Goal: Information Seeking & Learning: Learn about a topic

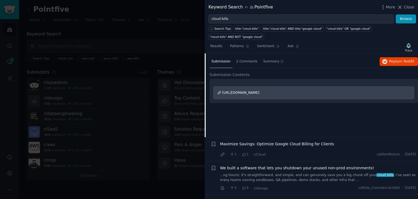
scroll to position [221, 0]
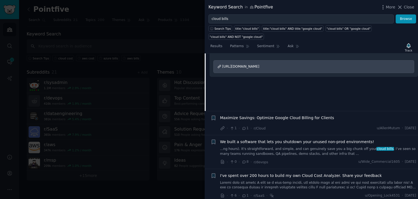
click at [287, 115] on div "Maximize Savings: Optimize Google Cloud Billing for Clients · 1 · 1 · r/Cloud u…" at bounding box center [318, 123] width 196 height 16
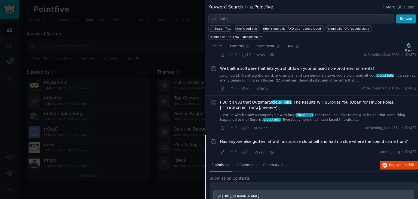
scroll to position [58, 0]
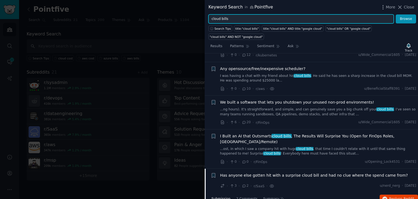
click at [224, 22] on input "cloud bills" at bounding box center [301, 18] width 185 height 9
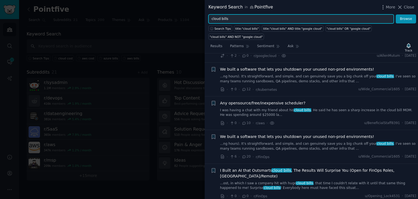
scroll to position [0, 0]
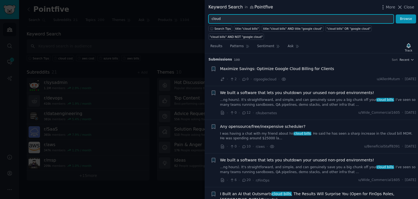
click at [234, 17] on input "cloud" at bounding box center [301, 18] width 185 height 9
click at [396, 14] on button "Browse" at bounding box center [406, 18] width 20 height 9
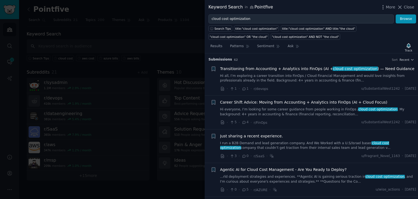
click at [254, 76] on link "Hi all, I’m exploring a career transition into FinOps / Cloud Financial Managem…" at bounding box center [318, 79] width 196 height 10
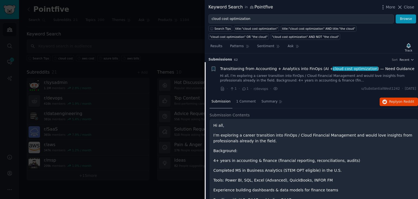
scroll to position [8, 0]
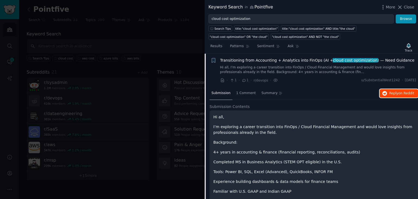
click at [388, 92] on button "Reply on Reddit" at bounding box center [399, 93] width 38 height 9
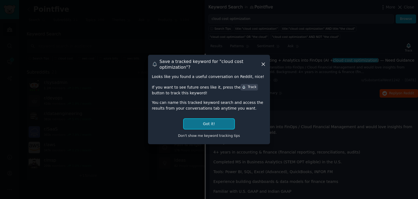
click at [205, 126] on button "Got it!" at bounding box center [209, 124] width 51 height 10
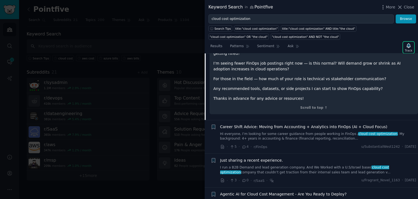
scroll to position [254, 0]
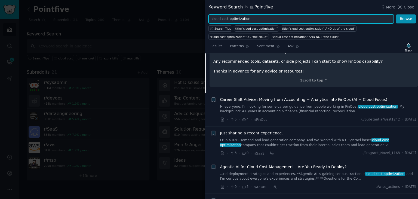
click at [236, 15] on input "cloud cost optimization" at bounding box center [301, 18] width 185 height 9
click at [396, 14] on button "Browse" at bounding box center [406, 18] width 20 height 9
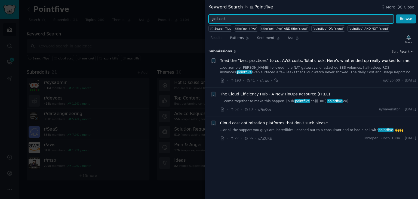
click at [396, 14] on button "Browse" at bounding box center [406, 18] width 20 height 9
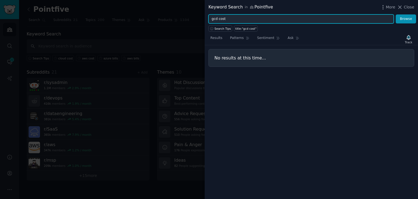
drag, startPoint x: 228, startPoint y: 18, endPoint x: 184, endPoint y: 17, distance: 43.6
click at [184, 17] on div "Keyword Search in Pointfive More Close gcd cost Browse Search Tips title:"gcd c…" at bounding box center [209, 99] width 418 height 199
click at [396, 14] on button "Browse" at bounding box center [406, 18] width 20 height 9
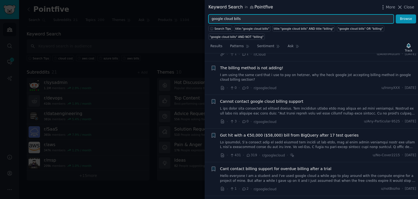
scroll to position [54, 0]
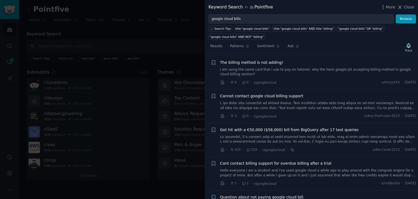
click at [276, 137] on link at bounding box center [318, 140] width 196 height 10
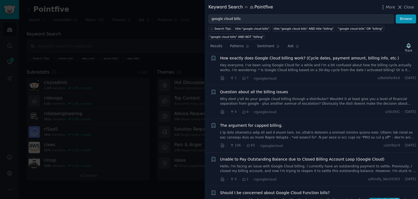
scroll to position [804, 0]
click at [279, 197] on link "...er to send a webhook and invoke a function. I've been seeing the horror stor…" at bounding box center [318, 202] width 196 height 10
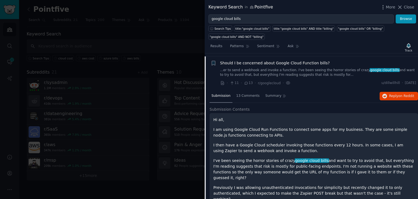
scroll to position [465, 0]
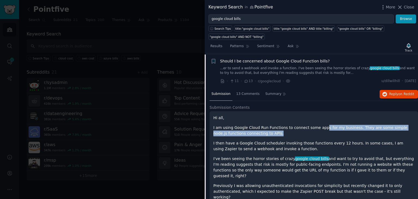
drag, startPoint x: 317, startPoint y: 125, endPoint x: 371, endPoint y: 132, distance: 54.4
click at [371, 132] on p "I am using Google Cloud Run Functions to connect some apps for my business. The…" at bounding box center [313, 130] width 201 height 11
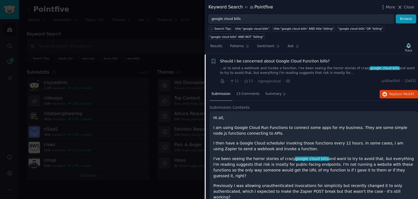
click at [245, 144] on p "I then have a Google Cloud scheduler invoking those functions every 12 hours. I…" at bounding box center [313, 145] width 201 height 11
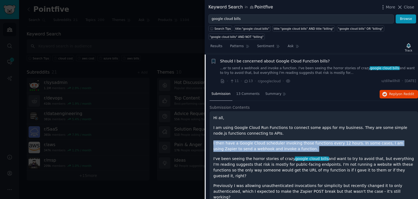
click at [245, 144] on p "I then have a Google Cloud scheduler invoking those functions every 12 hours. I…" at bounding box center [313, 145] width 201 height 11
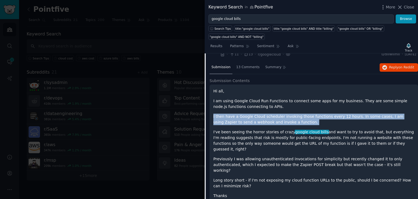
scroll to position [492, 0]
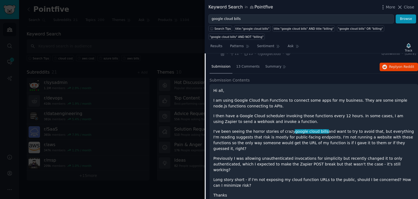
click at [236, 131] on p "I've been seeing the horror stories of crazy google cloud bills and want to try…" at bounding box center [313, 140] width 201 height 23
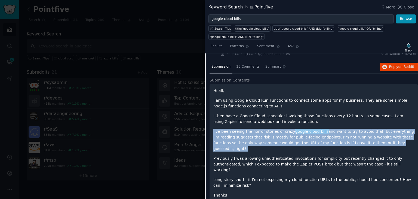
click at [236, 131] on p "I've been seeing the horror stories of crazy google cloud bills and want to try…" at bounding box center [313, 140] width 201 height 23
click at [236, 130] on p "I've been seeing the horror stories of crazy google cloud bills and want to try…" at bounding box center [313, 140] width 201 height 23
click at [295, 131] on span "google cloud bills" at bounding box center [312, 131] width 34 height 4
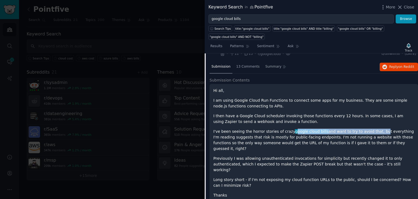
drag, startPoint x: 287, startPoint y: 129, endPoint x: 368, endPoint y: 132, distance: 80.9
click at [368, 132] on p "I've been seeing the horror stories of crazy google cloud bills and want to try…" at bounding box center [313, 140] width 201 height 23
click at [239, 139] on p "I've been seeing the horror stories of crazy google cloud bills and want to try…" at bounding box center [313, 140] width 201 height 23
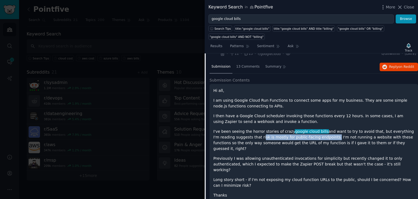
drag, startPoint x: 239, startPoint y: 136, endPoint x: 305, endPoint y: 135, distance: 66.7
click at [305, 135] on p "I've been seeing the horror stories of crazy google cloud bills and want to try…" at bounding box center [313, 140] width 201 height 23
click at [307, 136] on p "I've been seeing the horror stories of crazy google cloud bills and want to try…" at bounding box center [313, 140] width 201 height 23
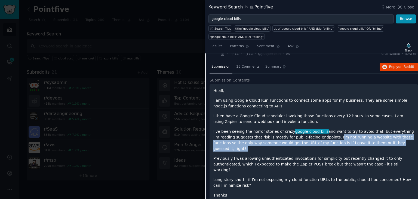
drag, startPoint x: 307, startPoint y: 136, endPoint x: 380, endPoint y: 141, distance: 72.9
click at [380, 141] on p "I've been seeing the horror stories of crazy google cloud bills and want to try…" at bounding box center [313, 140] width 201 height 23
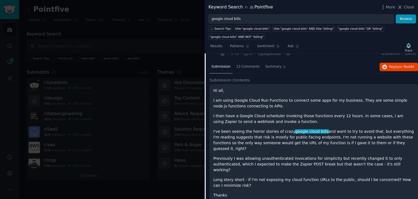
click at [222, 155] on p "Previously I was allowing unauthenticated invocations for simplicity but recent…" at bounding box center [313, 163] width 201 height 17
click at [270, 155] on p "Previously I was allowing unauthenticated invocations for simplicity but recent…" at bounding box center [313, 163] width 201 height 17
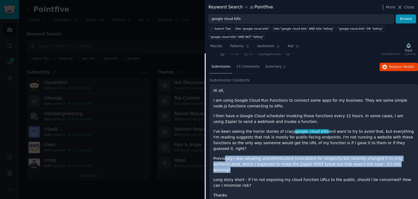
drag, startPoint x: 224, startPoint y: 150, endPoint x: 385, endPoint y: 155, distance: 160.2
click at [385, 155] on p "Previously I was allowing unauthenticated invocations for simplicity but recent…" at bounding box center [313, 163] width 201 height 17
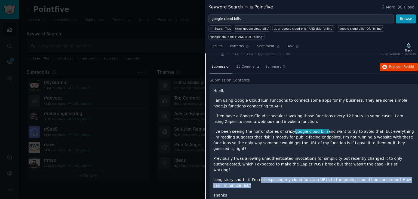
drag, startPoint x: 255, startPoint y: 167, endPoint x: 322, endPoint y: 170, distance: 66.8
click at [322, 177] on p "Long story short - if I'm not exposing my cloud function URLs to the public, sh…" at bounding box center [313, 182] width 201 height 11
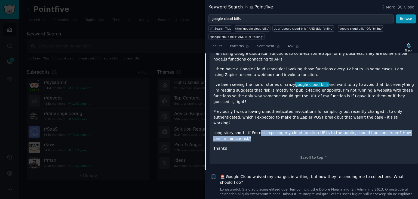
scroll to position [547, 0]
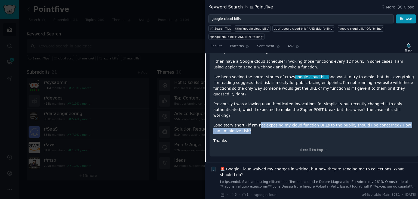
click at [330, 166] on span "🚨 Google Cloud waived my charges in writing, but now they’re sending me to coll…" at bounding box center [318, 171] width 196 height 11
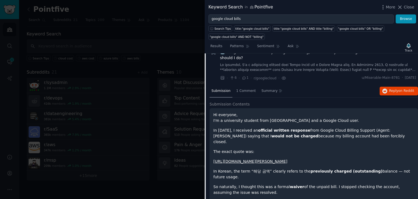
scroll to position [499, 0]
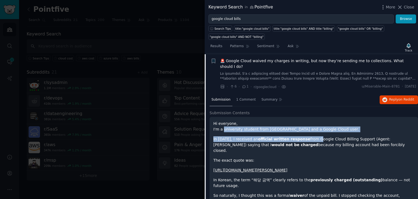
drag, startPoint x: 222, startPoint y: 122, endPoint x: 321, endPoint y: 125, distance: 99.7
click at [244, 136] on p "In [DATE], I received an official written response from Google Cloud Billing Su…" at bounding box center [313, 144] width 201 height 17
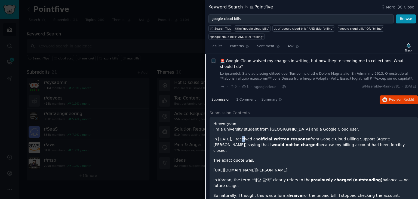
click at [244, 136] on p "In [DATE], I received an official written response from Google Cloud Billing Su…" at bounding box center [313, 144] width 201 height 17
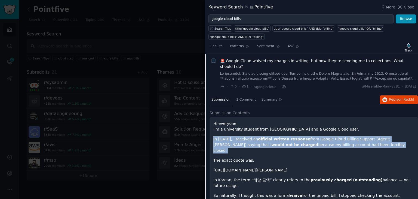
click at [244, 136] on p "In [DATE], I received an official written response from Google Cloud Billing Su…" at bounding box center [313, 144] width 201 height 17
click at [266, 136] on p "In [DATE], I received an official written response from Google Cloud Billing Su…" at bounding box center [313, 144] width 201 height 17
drag, startPoint x: 248, startPoint y: 132, endPoint x: 408, endPoint y: 135, distance: 160.7
click at [408, 136] on p "In [DATE], I received an official written response from Google Cloud Billing Su…" at bounding box center [313, 144] width 201 height 17
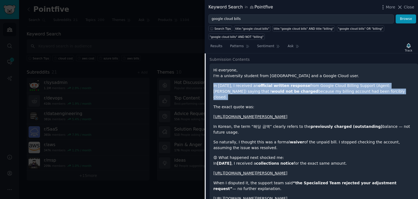
scroll to position [553, 0]
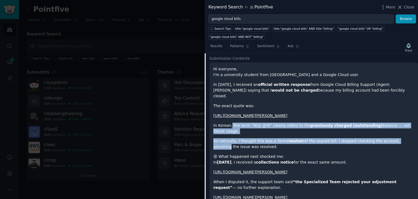
drag, startPoint x: 230, startPoint y: 118, endPoint x: 394, endPoint y: 122, distance: 163.7
click at [394, 122] on div "Hi everyone, I'm a university student from [GEOGRAPHIC_DATA] and a Google Cloud…" at bounding box center [313, 185] width 201 height 239
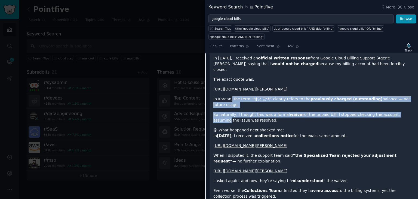
scroll to position [581, 0]
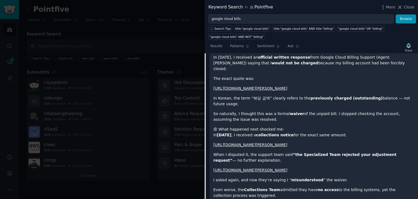
click at [250, 152] on p "When I disputed it, the support team said “the Specialized Team rejected your a…" at bounding box center [313, 157] width 201 height 11
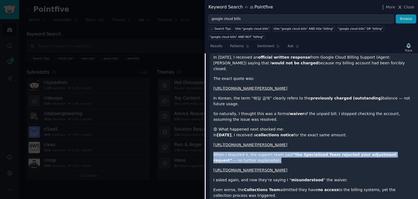
click at [250, 152] on p "When I disputed it, the support team said “the Specialized Team rejected your a…" at bounding box center [313, 157] width 201 height 11
click at [293, 152] on strong "“the Specialized Team rejected your adjustment request”" at bounding box center [304, 157] width 183 height 10
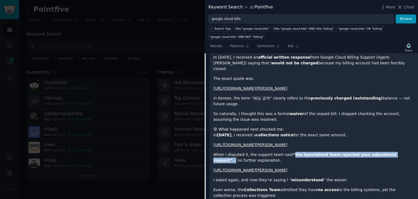
drag, startPoint x: 286, startPoint y: 148, endPoint x: 387, endPoint y: 148, distance: 100.8
click at [387, 152] on p "When I disputed it, the support team said “the Specialized Team rejected your a…" at bounding box center [313, 157] width 201 height 11
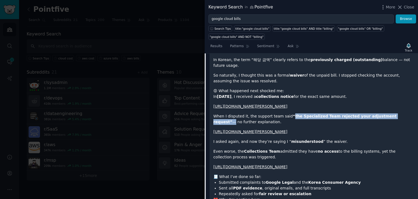
scroll to position [635, 0]
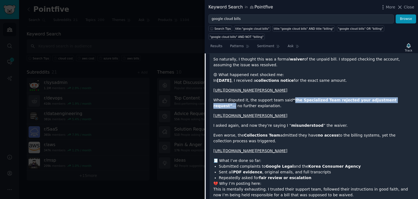
drag, startPoint x: 224, startPoint y: 136, endPoint x: 328, endPoint y: 137, distance: 103.8
click at [328, 137] on p "Even worse, the Collections Team admitted they have no access to the billing sy…" at bounding box center [313, 137] width 201 height 11
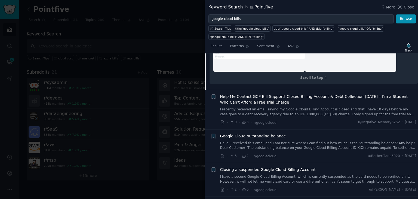
scroll to position [853, 0]
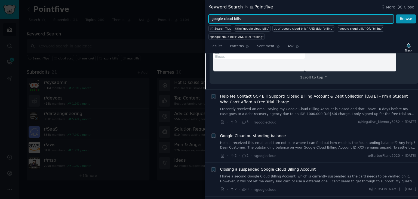
click at [225, 21] on input "google cloud bills" at bounding box center [301, 18] width 185 height 9
click at [236, 20] on input "google cloud bills" at bounding box center [301, 18] width 185 height 9
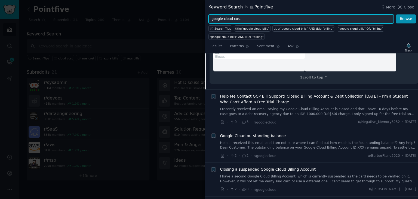
click at [396, 14] on button "Browse" at bounding box center [406, 18] width 20 height 9
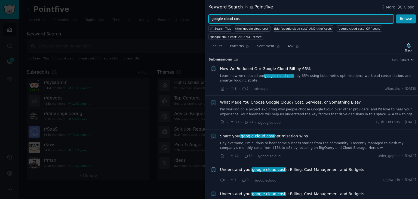
click at [225, 20] on input "google cloud cost" at bounding box center [301, 18] width 185 height 9
type input "azure cost"
click at [396, 14] on button "Browse" at bounding box center [406, 18] width 20 height 9
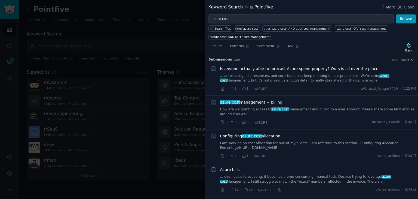
click at [286, 82] on link "... autoscaling, idle resources, and surprise spikes keep messing up our projec…" at bounding box center [318, 79] width 196 height 10
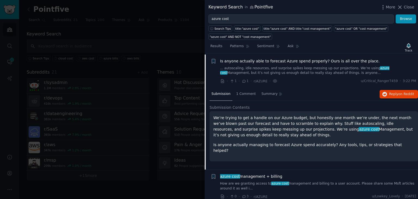
scroll to position [8, 0]
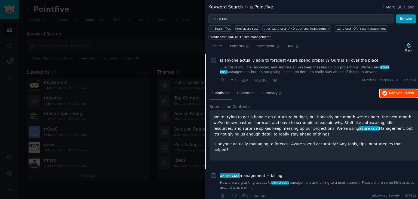
click at [393, 92] on span "Reply on Reddit" at bounding box center [401, 93] width 25 height 5
